Goal: Find specific page/section: Find specific page/section

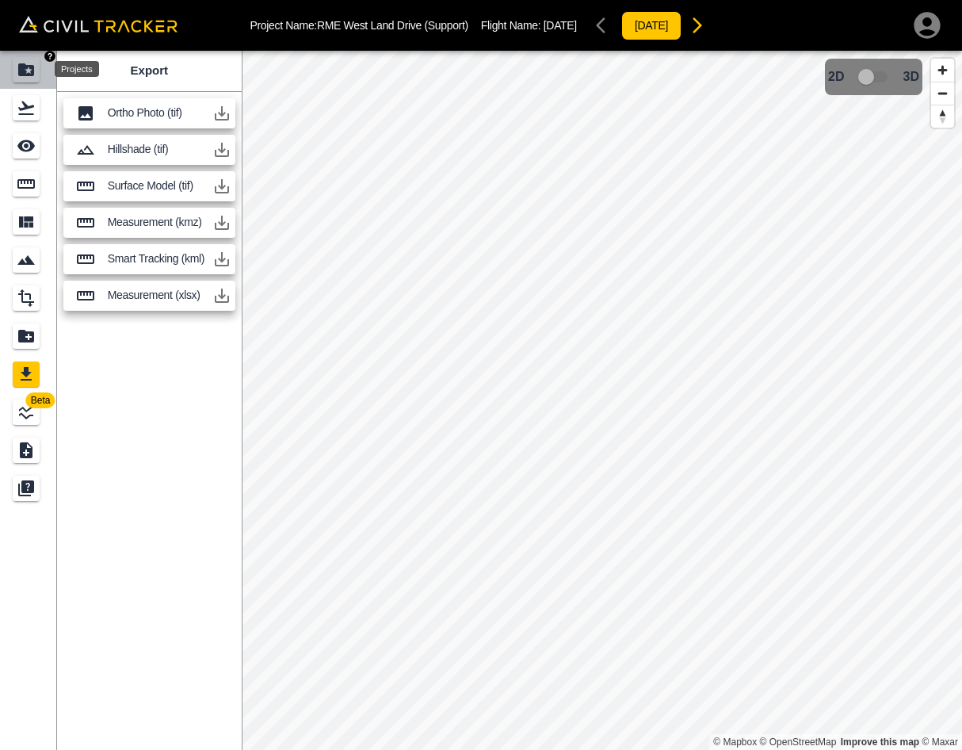
click at [22, 72] on icon "Projects" at bounding box center [26, 69] width 16 height 13
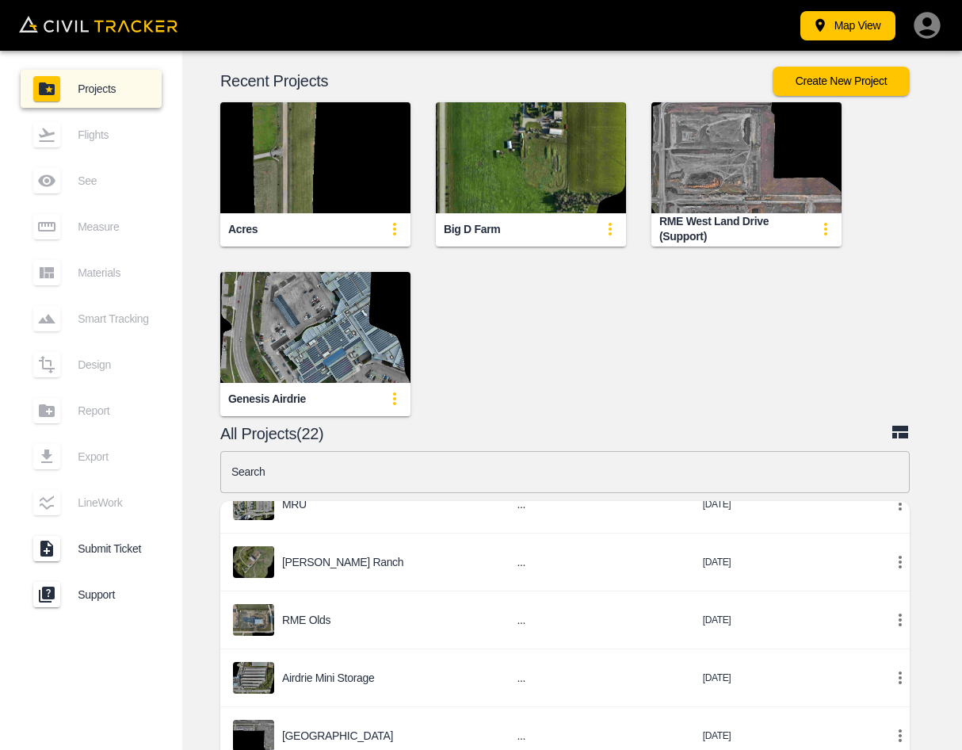
scroll to position [158, 0]
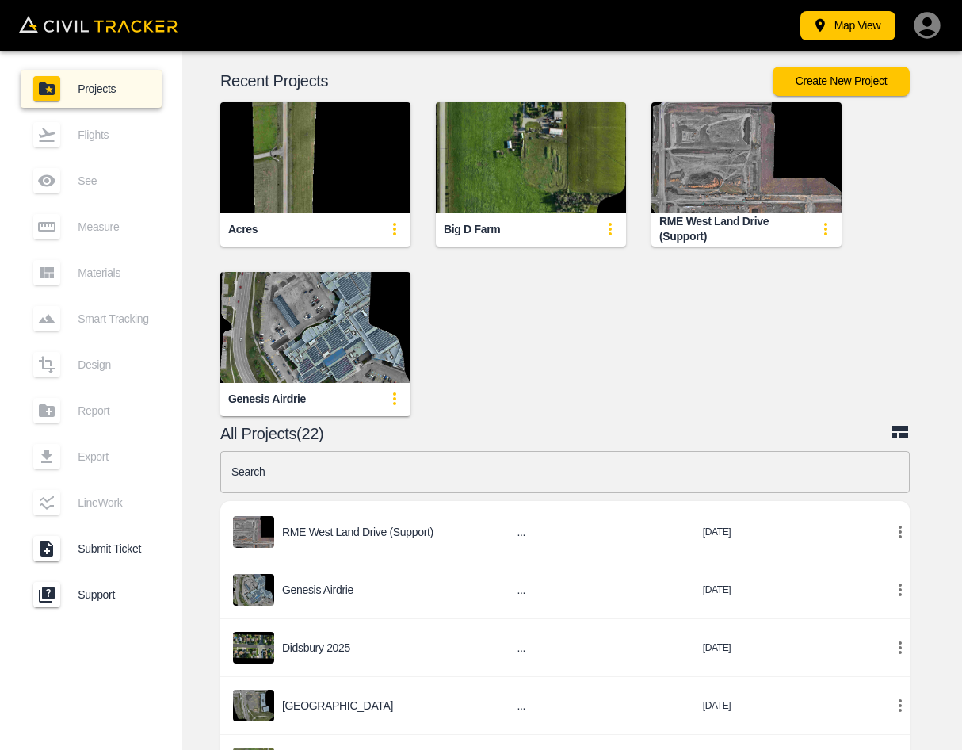
drag, startPoint x: 607, startPoint y: 372, endPoint x: 648, endPoint y: 293, distance: 89.3
click at [648, 293] on div "Acres [GEOGRAPHIC_DATA] RME West Land Drive (Support) Genesis Airdrie" at bounding box center [559, 246] width 799 height 339
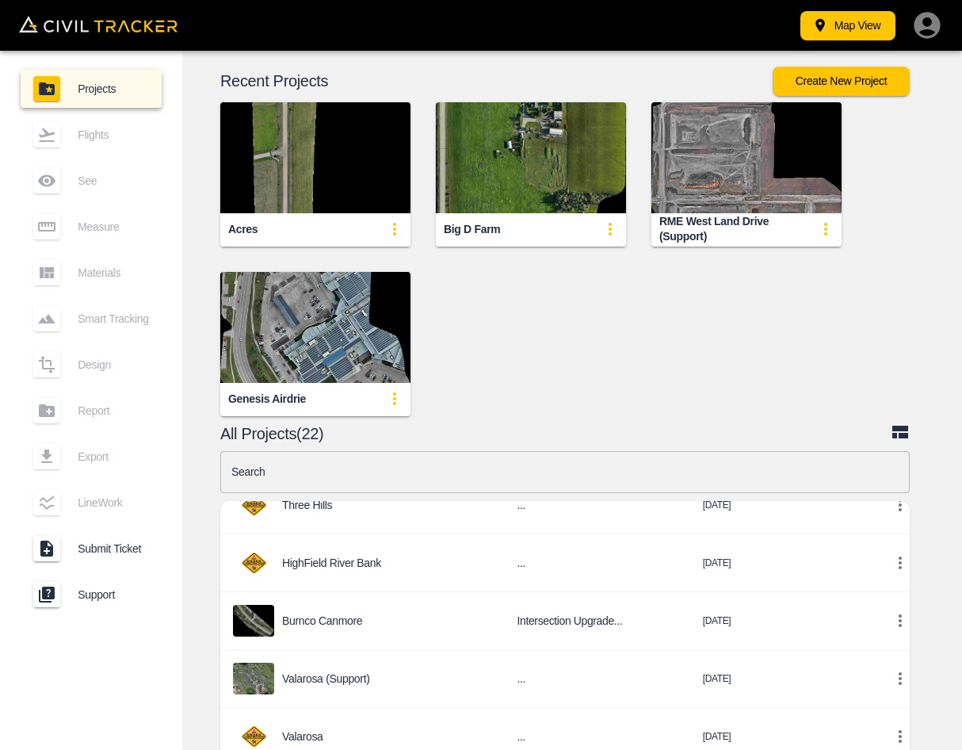
scroll to position [792, 0]
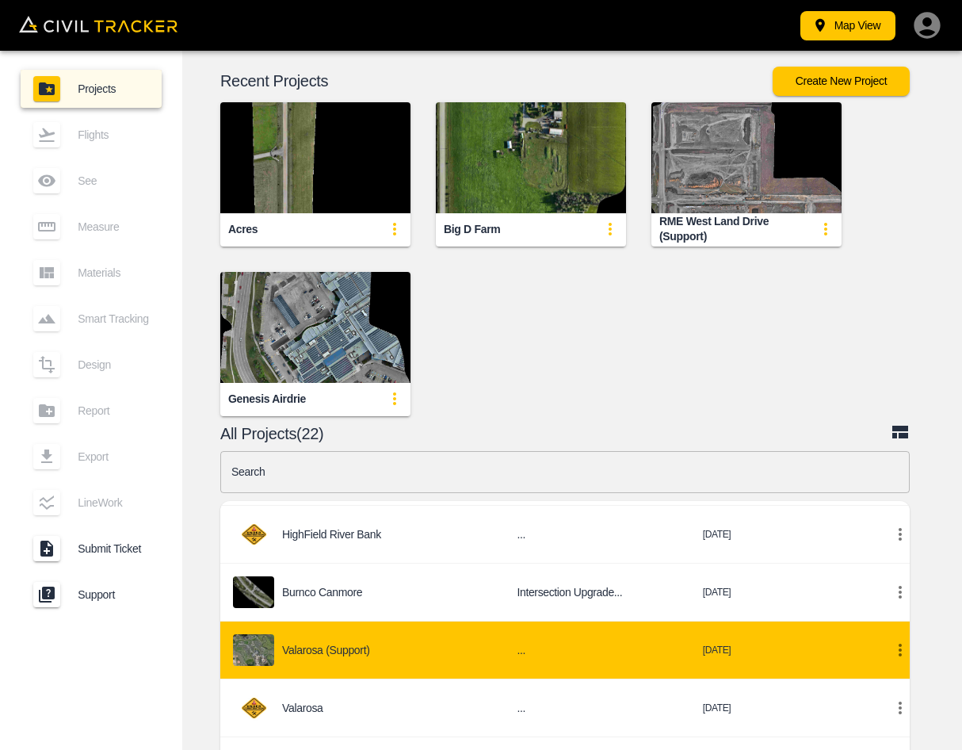
click at [448, 641] on td "Valarosa (Support)" at bounding box center [362, 650] width 284 height 58
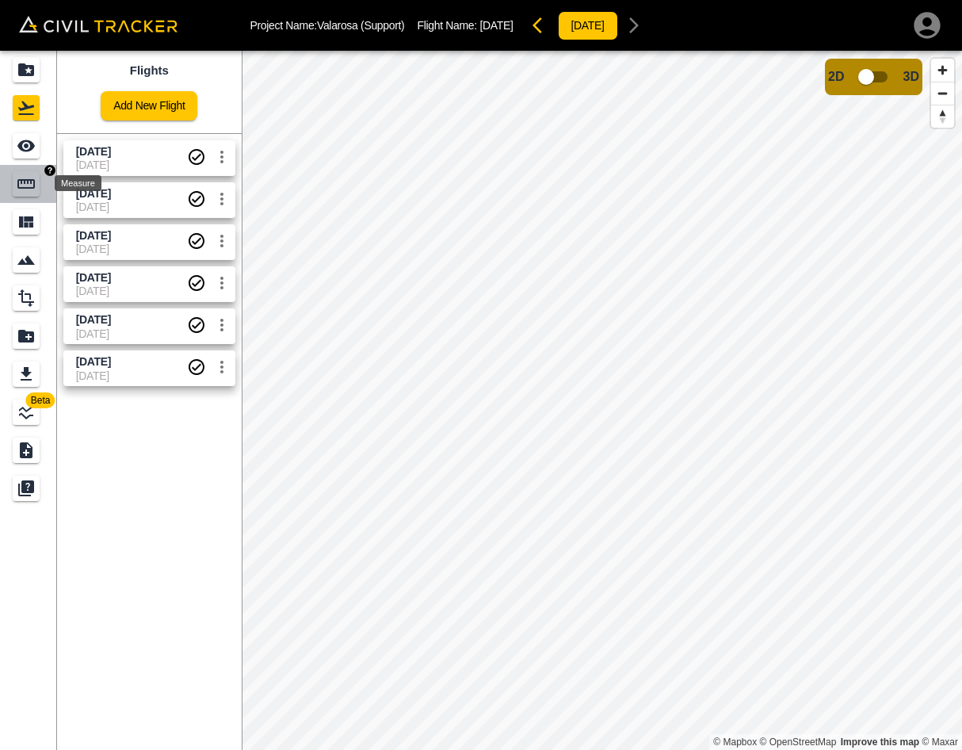
click at [22, 174] on icon "Measure" at bounding box center [26, 183] width 19 height 19
